Goal: Task Accomplishment & Management: Complete application form

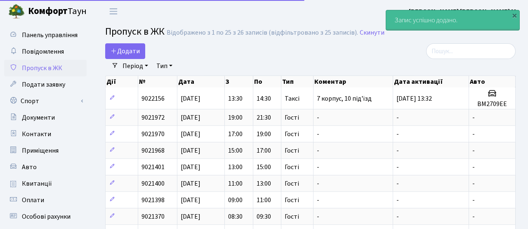
select select "25"
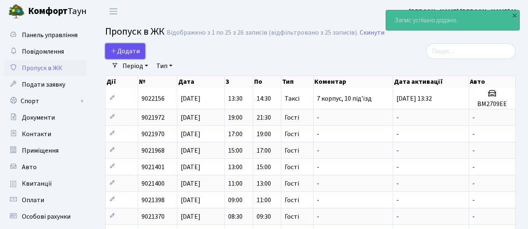
click at [134, 53] on span "Додати" at bounding box center [125, 51] width 29 height 9
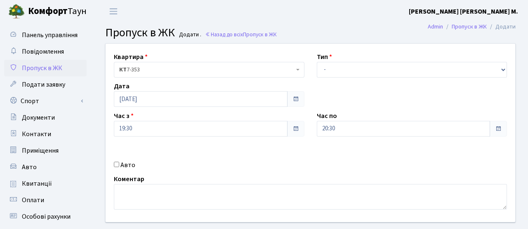
click at [123, 162] on label "Авто" at bounding box center [127, 165] width 15 height 10
click at [119, 162] on input "Авто" at bounding box center [116, 164] width 5 height 5
checkbox input "true"
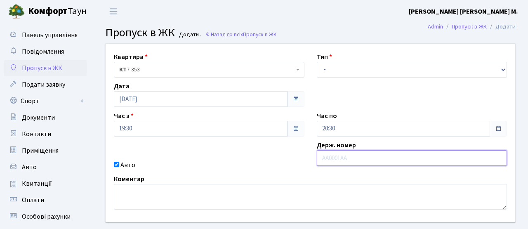
paste input "АА8081ТА"
type input "АА8081ТА"
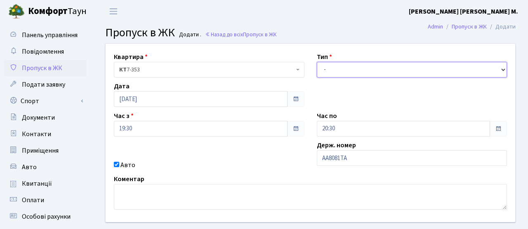
click at [349, 71] on select "- Доставка Таксі Гості Сервіс" at bounding box center [412, 70] width 191 height 16
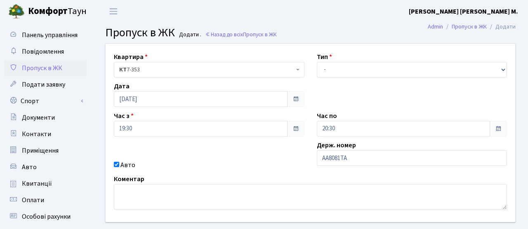
click at [64, 69] on link "Пропуск в ЖК" at bounding box center [45, 68] width 83 height 17
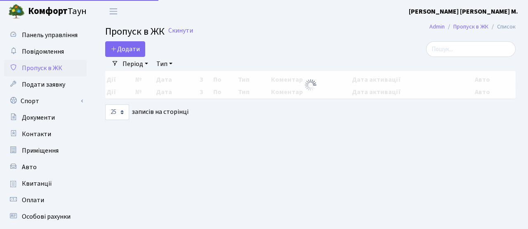
select select "25"
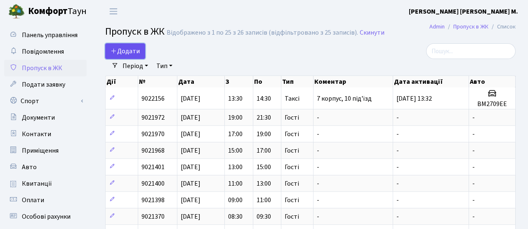
click at [143, 50] on link "Додати" at bounding box center [125, 51] width 40 height 16
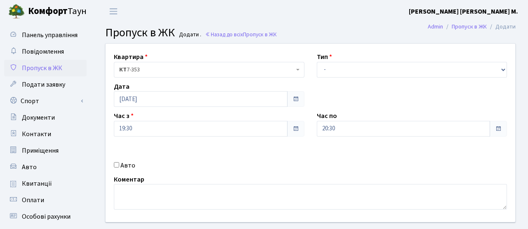
click at [121, 168] on label "Авто" at bounding box center [127, 165] width 15 height 10
click at [119, 167] on input "Авто" at bounding box center [116, 164] width 5 height 5
checkbox input "true"
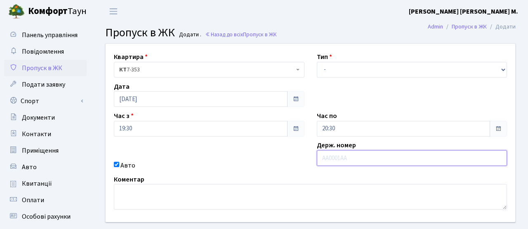
paste input "АА8081ТА"
type input "АА8081ТА"
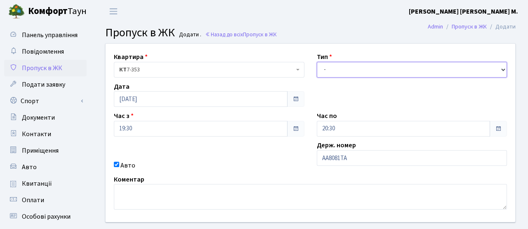
click at [339, 68] on select "- Доставка Таксі Гості Сервіс" at bounding box center [412, 70] width 191 height 16
select select "3"
click at [317, 62] on select "- Доставка Таксі Гості Сервіс" at bounding box center [412, 70] width 191 height 16
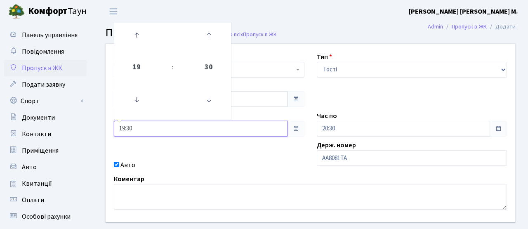
click at [199, 134] on input "19:30" at bounding box center [201, 129] width 174 height 16
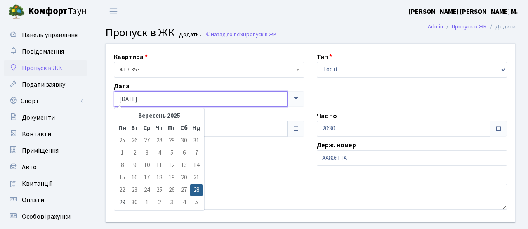
click at [263, 95] on input "[DATE]" at bounding box center [201, 99] width 174 height 16
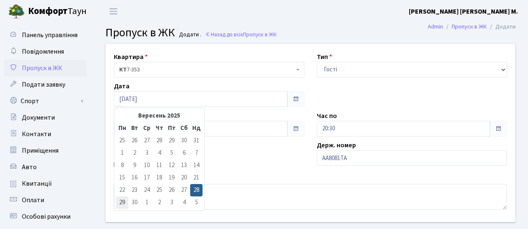
click at [120, 202] on td "29" at bounding box center [122, 202] width 12 height 12
type input "[DATE]"
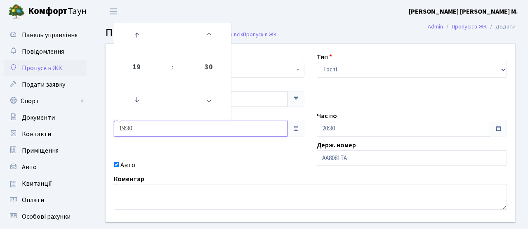
click at [154, 129] on input "19:30" at bounding box center [201, 129] width 174 height 16
drag, startPoint x: 147, startPoint y: 129, endPoint x: 82, endPoint y: 126, distance: 65.7
click at [82, 126] on div "Панель управління Повідомлення Пропуск в ЖК Подати заявку Спорт Бронювання Скар…" at bounding box center [264, 187] width 528 height 328
type input "7"
type input "07:00"
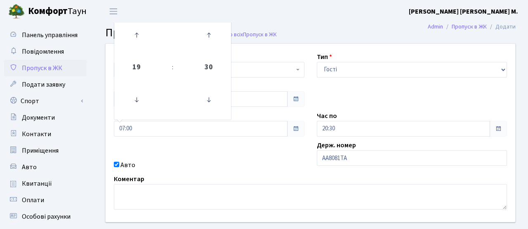
click at [304, 163] on div "Авто" at bounding box center [209, 165] width 203 height 10
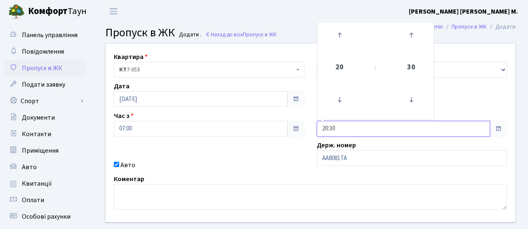
drag, startPoint x: 343, startPoint y: 127, endPoint x: 277, endPoint y: 127, distance: 66.4
click at [277, 128] on div "Квартира <b>КТ</b>&nbsp;&nbsp;&nbsp;&nbsp;7-353 <b>КТ</b>&nbsp;&nbsp;&nbsp;&nbs…" at bounding box center [310, 133] width 422 height 178
type input "08:00"
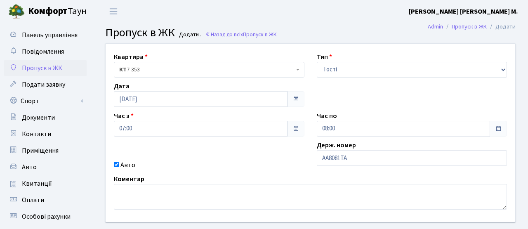
click at [245, 174] on div "Коментар" at bounding box center [311, 191] width 406 height 35
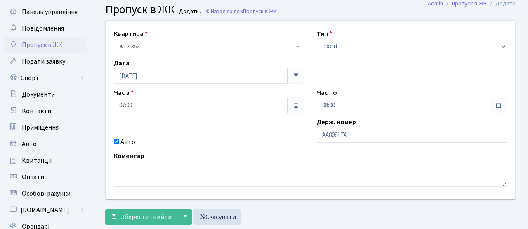
scroll to position [70, 0]
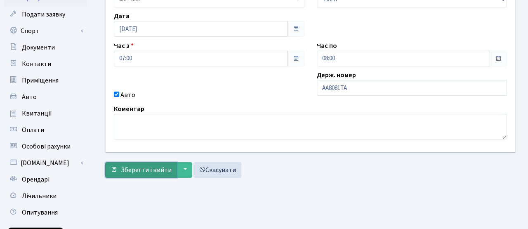
click at [164, 168] on span "Зберегти і вийти" at bounding box center [146, 169] width 51 height 9
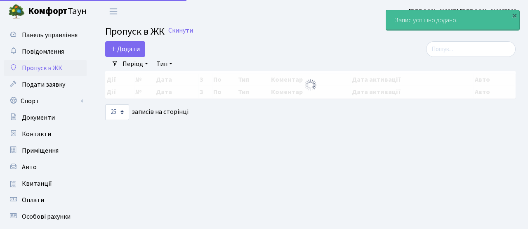
select select "25"
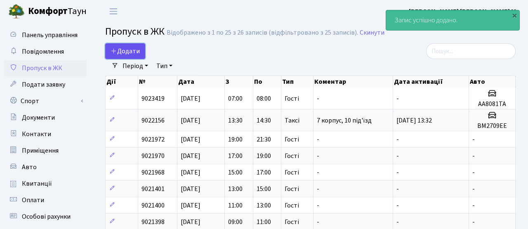
click at [123, 53] on span "Додати" at bounding box center [125, 51] width 29 height 9
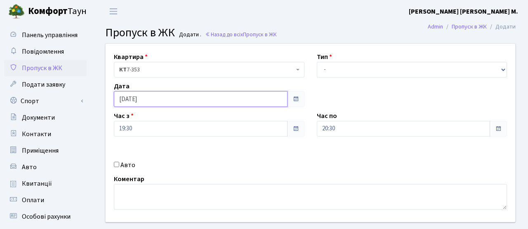
click at [157, 91] on input "[DATE]" at bounding box center [201, 99] width 174 height 16
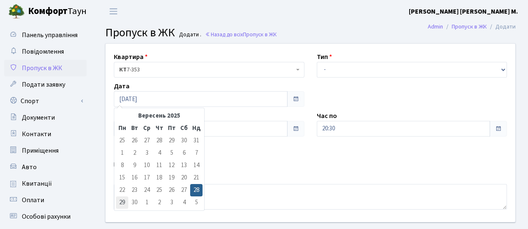
click at [123, 201] on td "29" at bounding box center [122, 202] width 12 height 12
type input "[DATE]"
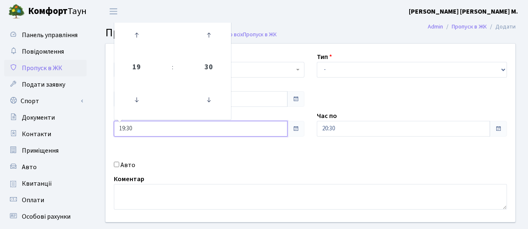
drag, startPoint x: 144, startPoint y: 131, endPoint x: 90, endPoint y: 125, distance: 54.1
click at [90, 125] on div "Панель управління Повідомлення Пропуск в ЖК Подати заявку Спорт Бронювання Скар…" at bounding box center [264, 187] width 528 height 328
type input "7"
type input "07:00"
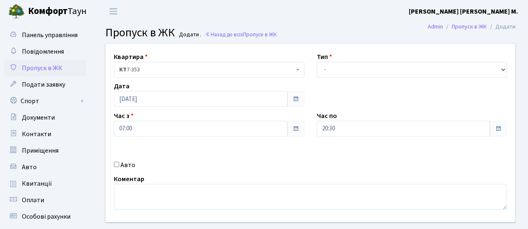
click at [273, 183] on div "Коментар" at bounding box center [311, 191] width 406 height 35
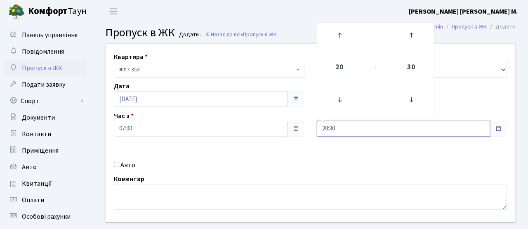
drag, startPoint x: 346, startPoint y: 121, endPoint x: 331, endPoint y: 121, distance: 14.4
click at [331, 121] on input "20:30" at bounding box center [404, 129] width 174 height 16
drag, startPoint x: 334, startPoint y: 126, endPoint x: 300, endPoint y: 124, distance: 34.3
click at [300, 124] on div "Квартира <b>КТ</b>&nbsp;&nbsp;&nbsp;&nbsp;7-353 <b>КТ</b>&nbsp;&nbsp;&nbsp;&nbs…" at bounding box center [310, 133] width 422 height 178
type input "09:00"
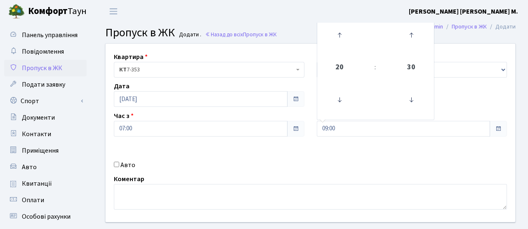
click at [302, 170] on div "Авто" at bounding box center [209, 165] width 203 height 10
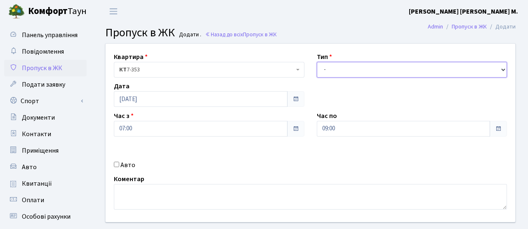
click at [338, 69] on select "- Доставка Таксі Гості Сервіс" at bounding box center [412, 70] width 191 height 16
select select "3"
click at [317, 62] on select "- Доставка Таксі Гості Сервіс" at bounding box center [412, 70] width 191 height 16
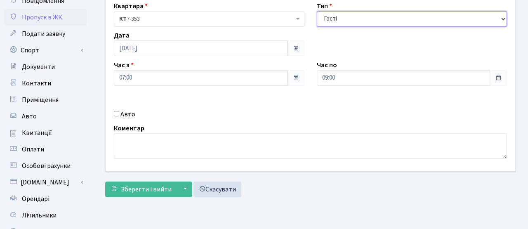
scroll to position [91, 0]
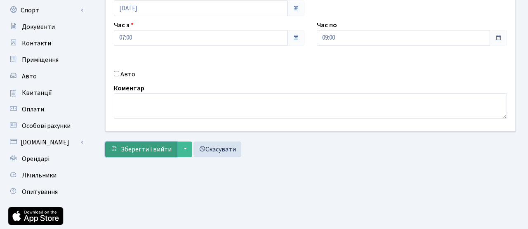
click at [155, 147] on span "Зберегти і вийти" at bounding box center [146, 149] width 51 height 9
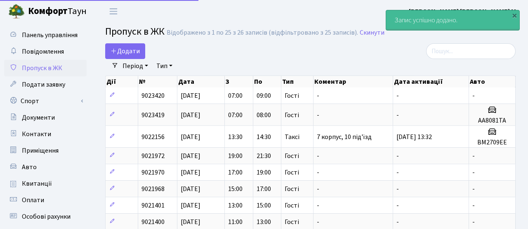
select select "25"
